Goal: Find specific page/section: Find specific page/section

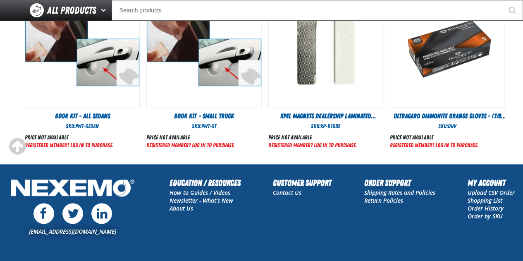
scroll to position [459, 0]
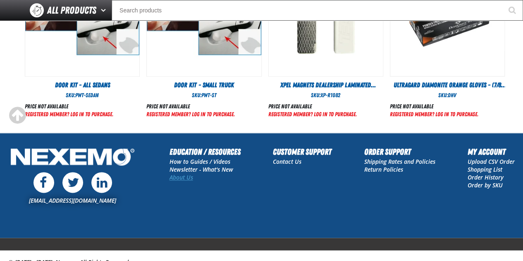
click at [183, 178] on link "About Us" at bounding box center [181, 177] width 24 height 8
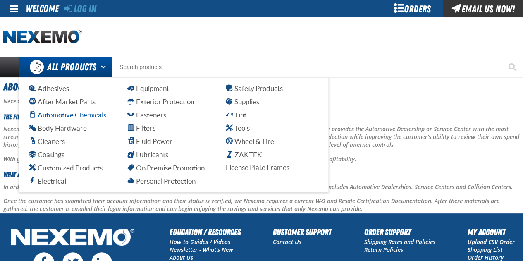
click at [53, 115] on span "Automotive Chemicals" at bounding box center [67, 115] width 77 height 8
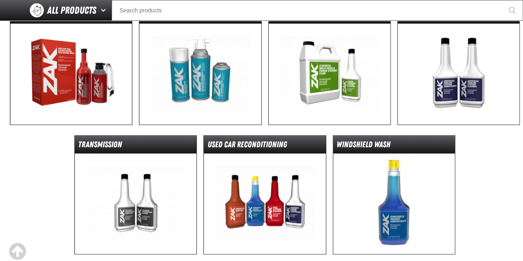
scroll to position [247, 0]
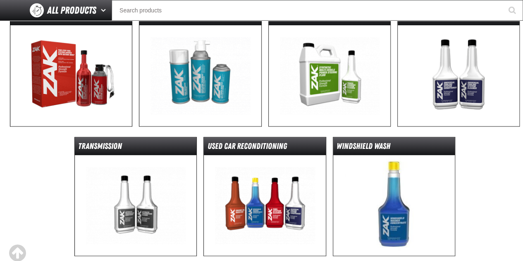
click at [42, 74] on img at bounding box center [71, 75] width 122 height 100
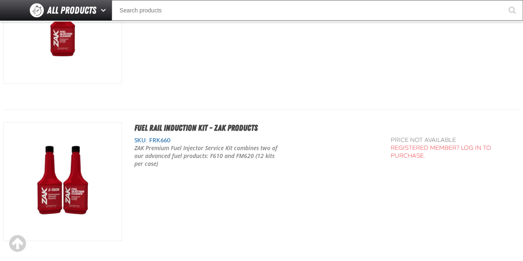
scroll to position [847, 0]
